Goal: Task Accomplishment & Management: Use online tool/utility

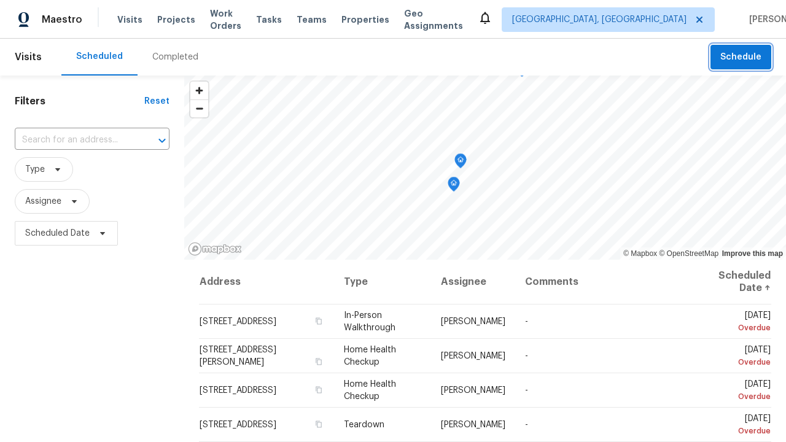
click at [742, 57] on span "Schedule" at bounding box center [740, 57] width 41 height 15
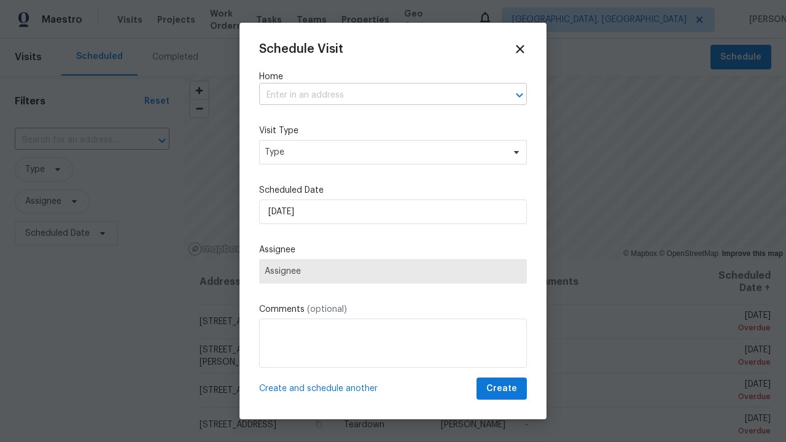
click at [376, 95] on input "text" at bounding box center [375, 95] width 233 height 19
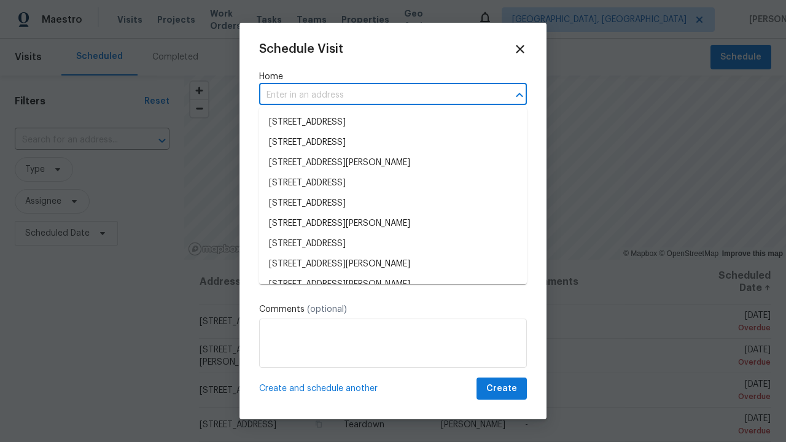
click at [393, 122] on li "[STREET_ADDRESS]" at bounding box center [393, 122] width 268 height 20
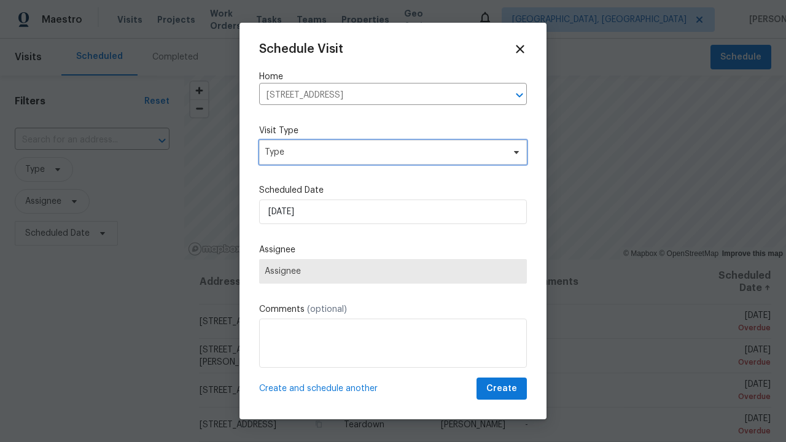
click at [393, 152] on span "Type" at bounding box center [384, 152] width 239 height 12
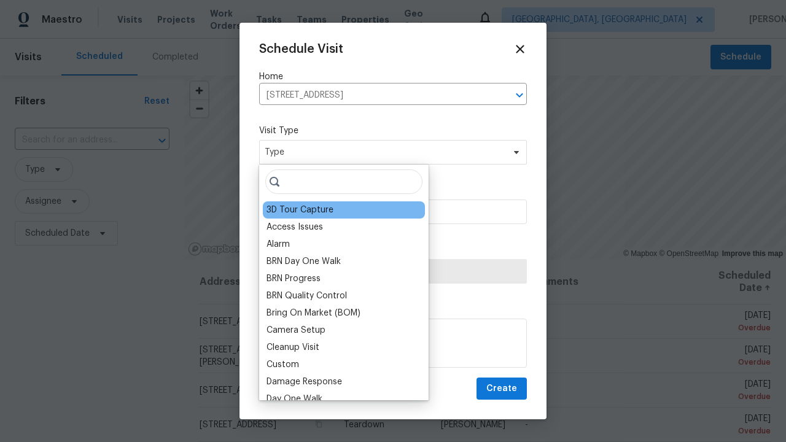
click at [299, 210] on div "3D Tour Capture" at bounding box center [299, 210] width 67 height 12
